Goal: Navigation & Orientation: Find specific page/section

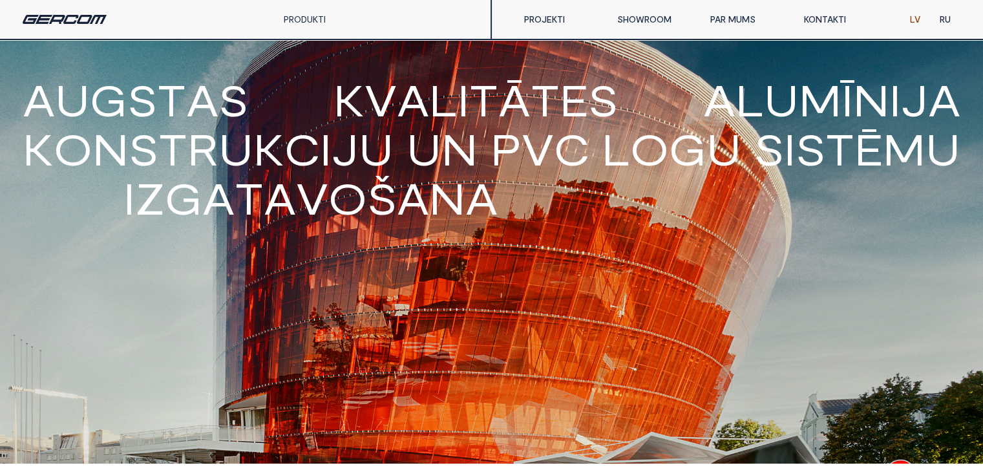
scroll to position [452, 0]
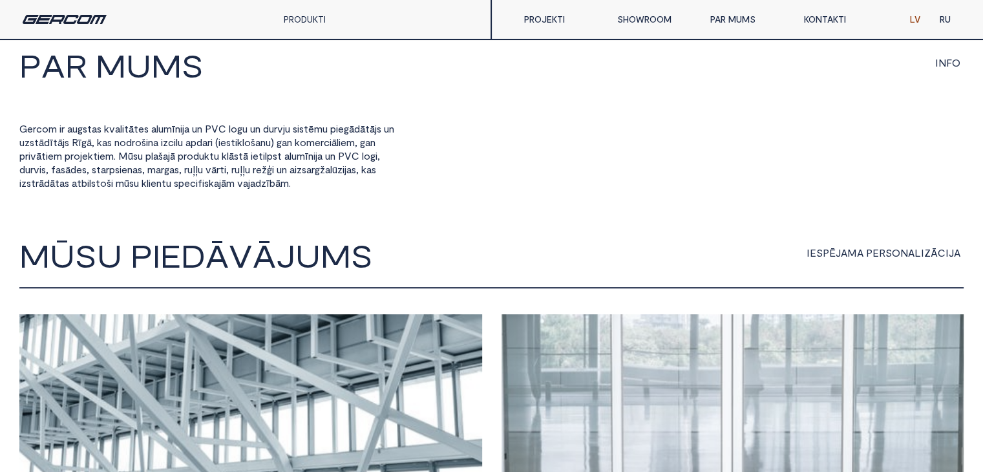
click at [649, 17] on link "SHOWROOM" at bounding box center [653, 19] width 93 height 26
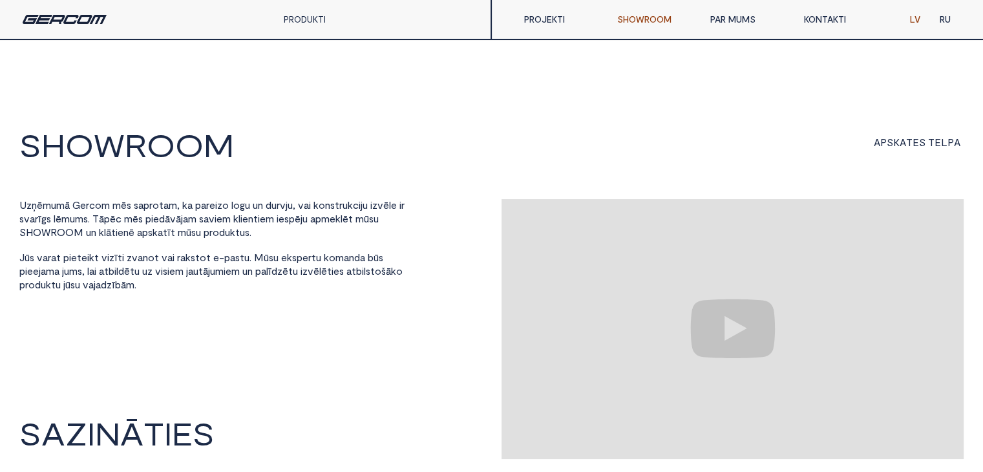
click at [742, 16] on link "PAR MUMS" at bounding box center [746, 19] width 93 height 26
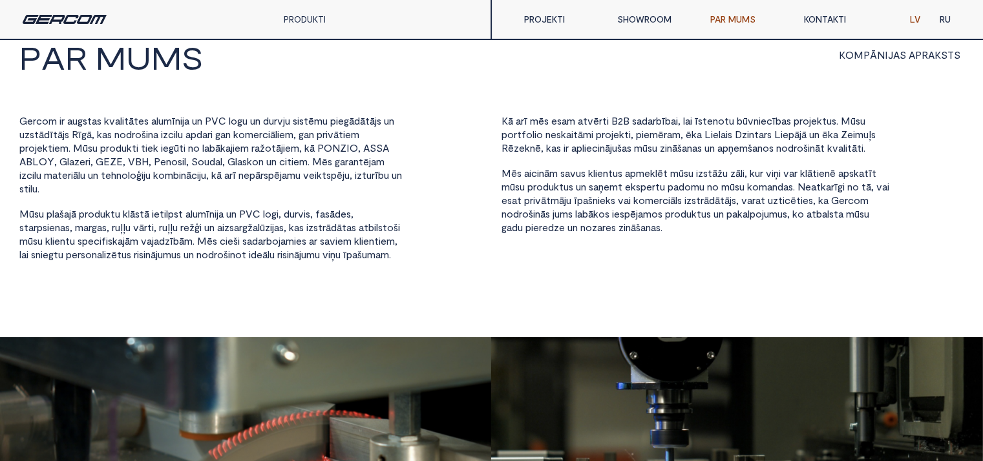
scroll to position [65, 0]
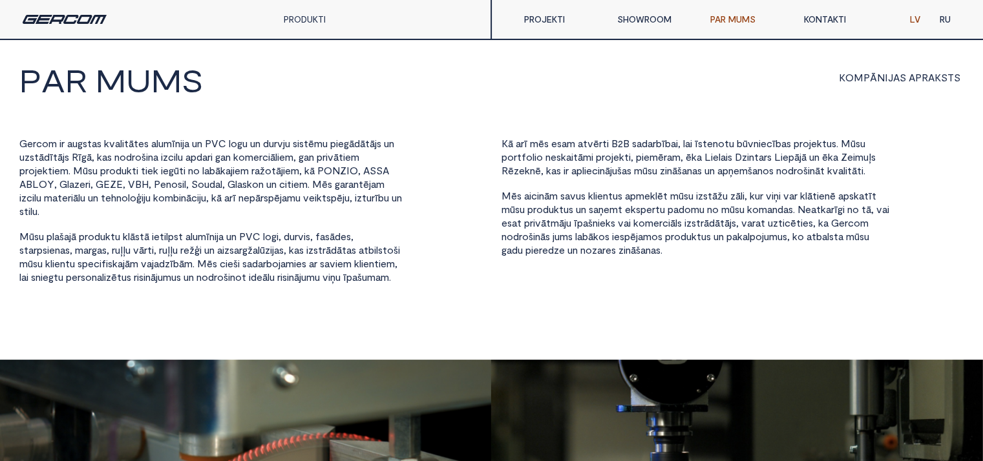
click at [559, 21] on link "PROJEKTI" at bounding box center [560, 19] width 93 height 26
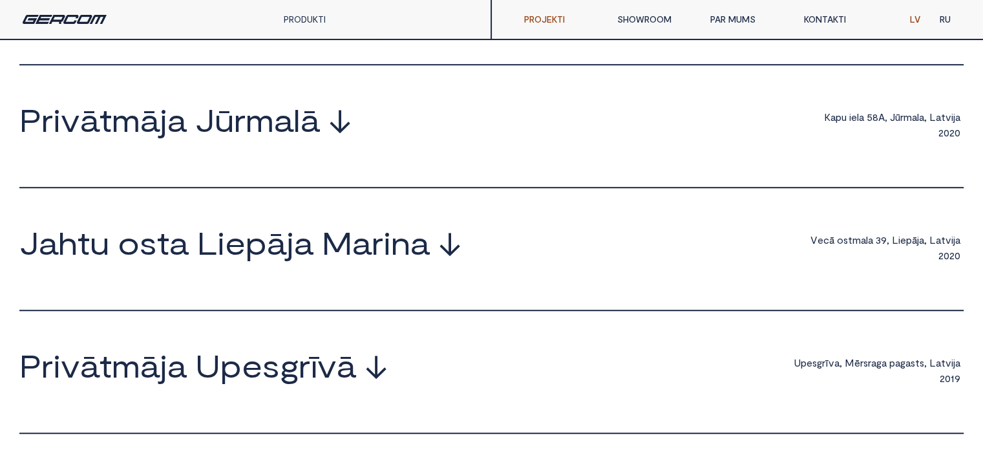
scroll to position [775, 0]
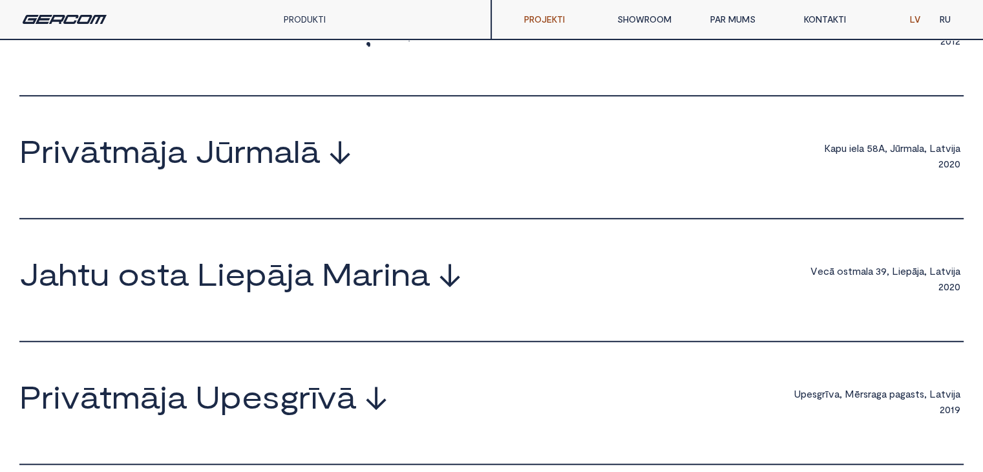
click at [379, 273] on span "r" at bounding box center [377, 273] width 12 height 31
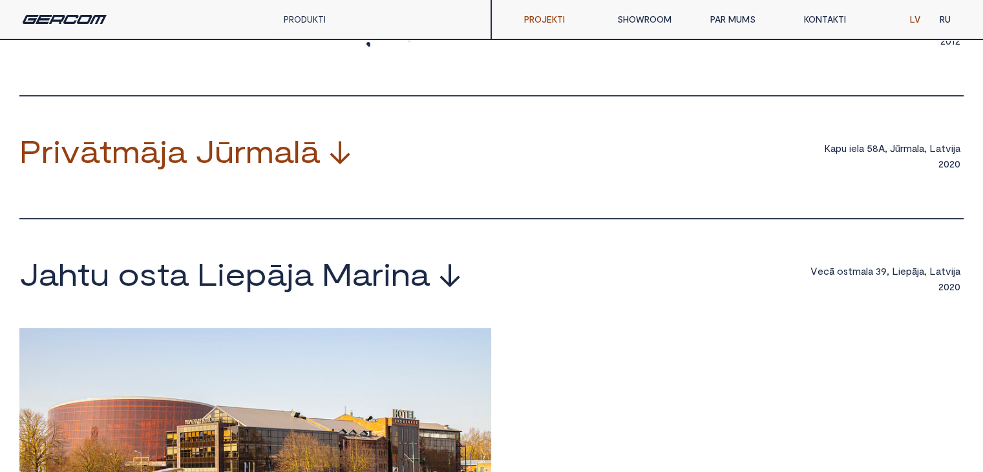
click at [307, 166] on span "ā" at bounding box center [309, 150] width 19 height 31
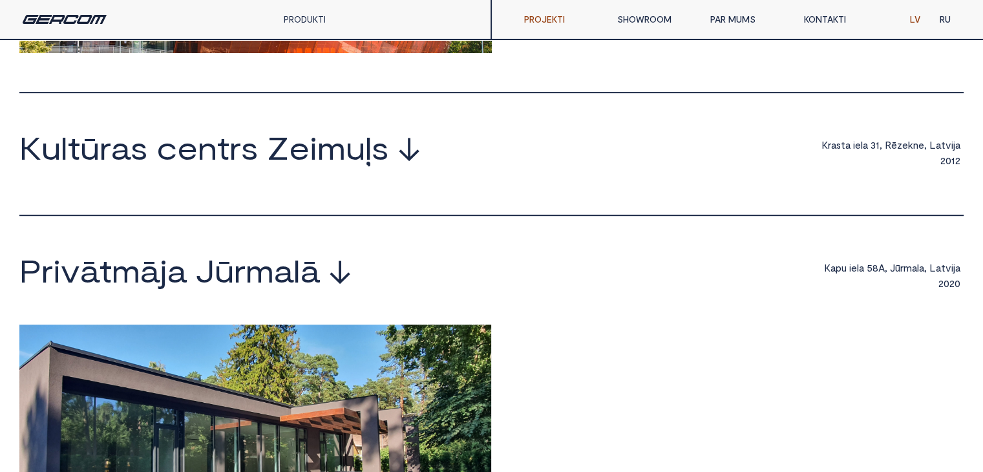
scroll to position [581, 0]
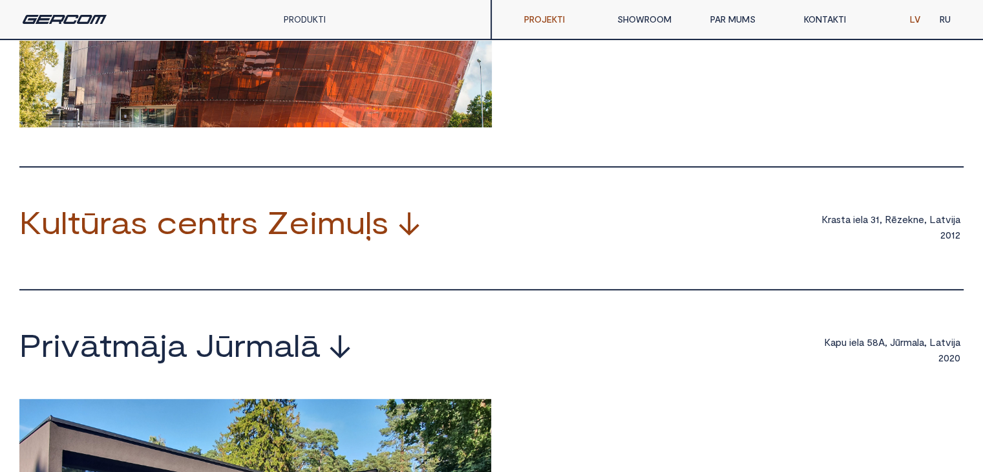
click at [319, 237] on span "m" at bounding box center [331, 221] width 28 height 31
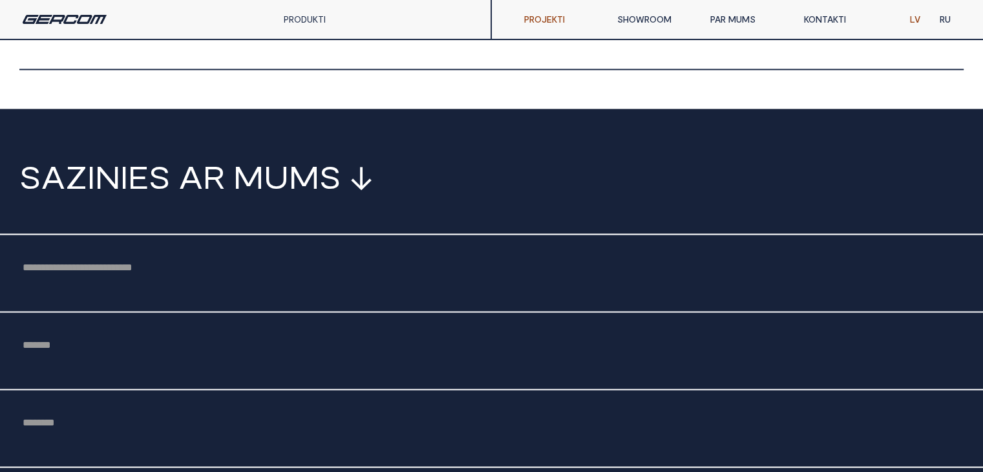
scroll to position [2132, 0]
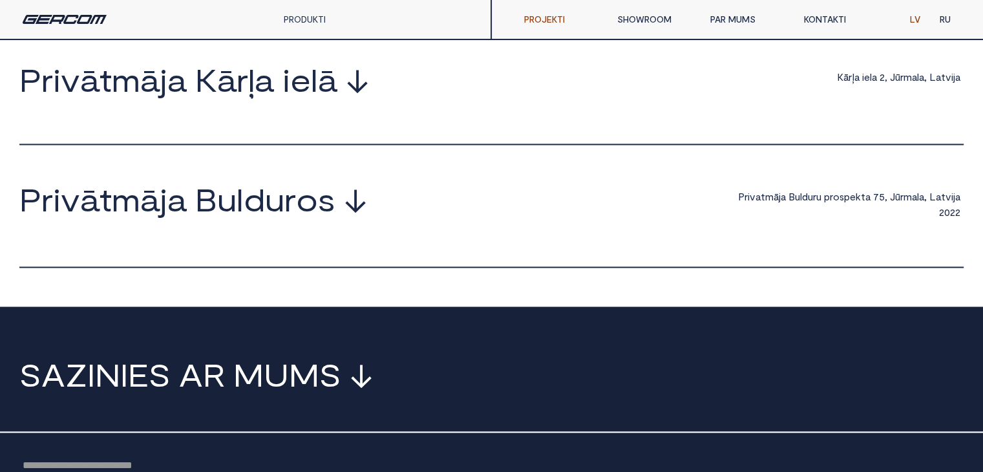
click at [295, 17] on link "PRODUKTI" at bounding box center [305, 19] width 42 height 11
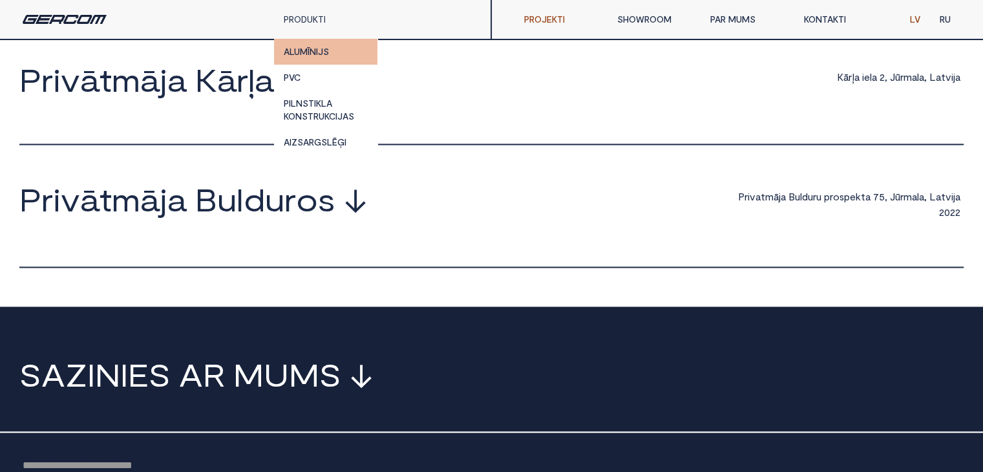
click at [313, 57] on link "ALUMĪNIJS" at bounding box center [325, 52] width 103 height 26
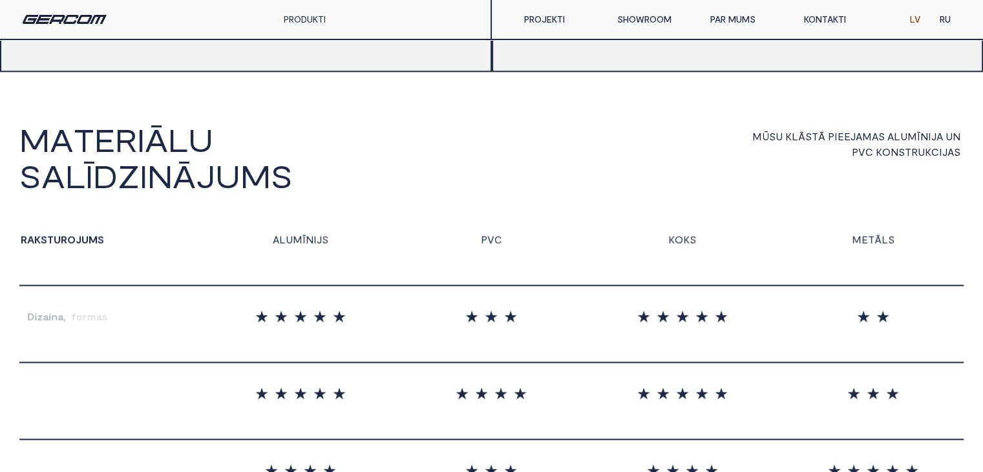
scroll to position [2196, 0]
